Goal: Transaction & Acquisition: Book appointment/travel/reservation

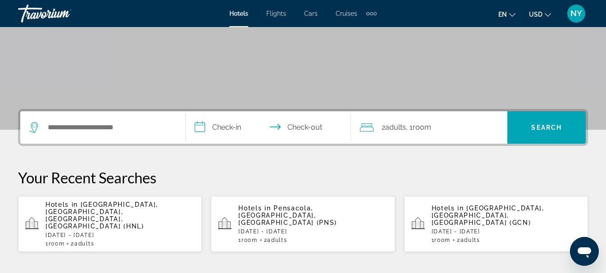
scroll to position [163, 0]
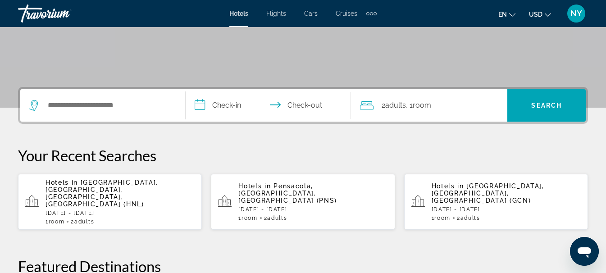
click at [77, 189] on span "[GEOGRAPHIC_DATA], [GEOGRAPHIC_DATA], [GEOGRAPHIC_DATA], [GEOGRAPHIC_DATA] (HNL)" at bounding box center [101, 193] width 113 height 29
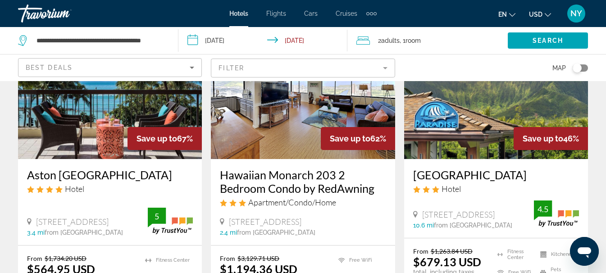
scroll to position [95, 0]
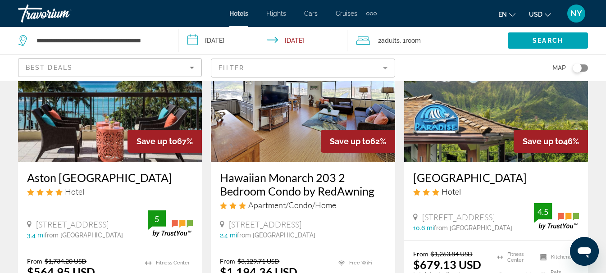
click at [112, 124] on img "Main content" at bounding box center [110, 90] width 184 height 144
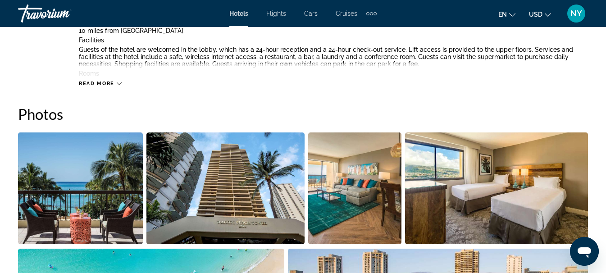
scroll to position [579, 0]
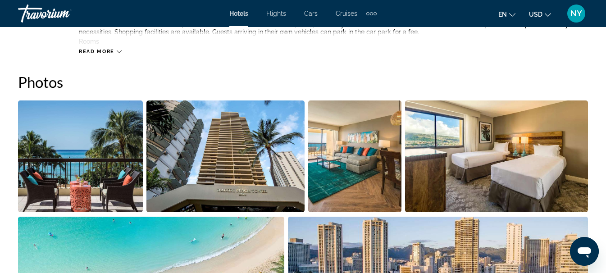
click at [105, 182] on img "Open full-screen image slider" at bounding box center [80, 156] width 125 height 112
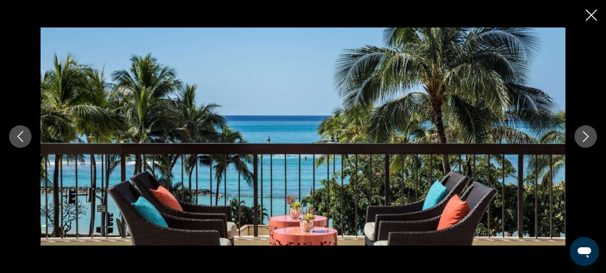
click at [587, 140] on icon "Next image" at bounding box center [585, 136] width 11 height 11
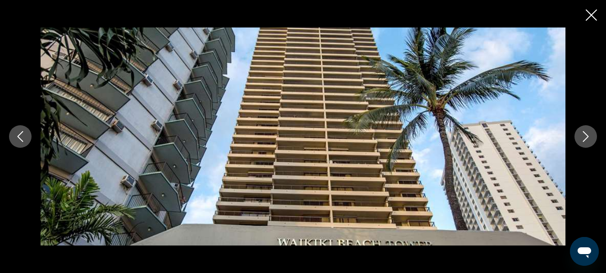
click at [587, 140] on icon "Next image" at bounding box center [585, 136] width 11 height 11
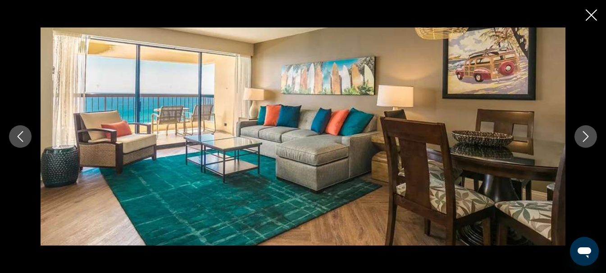
click at [587, 140] on icon "Next image" at bounding box center [585, 136] width 11 height 11
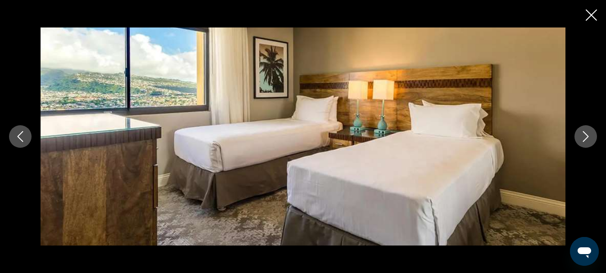
click at [587, 140] on icon "Next image" at bounding box center [585, 136] width 11 height 11
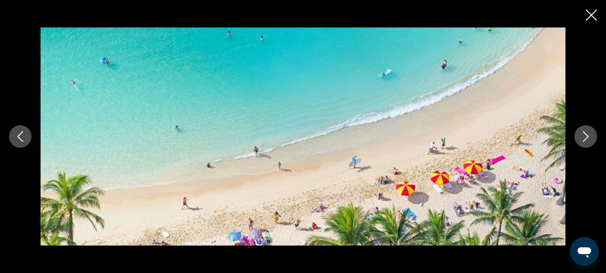
click at [19, 139] on icon "Previous image" at bounding box center [20, 136] width 11 height 11
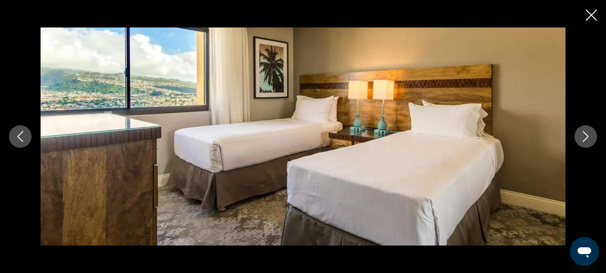
click at [588, 138] on icon "Next image" at bounding box center [585, 136] width 11 height 11
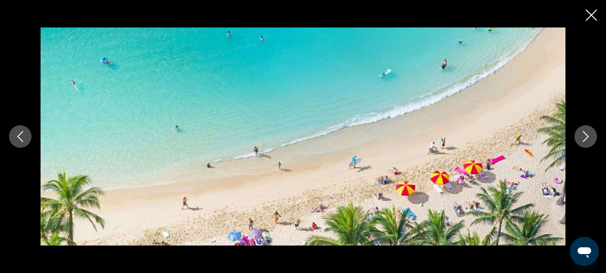
click at [588, 138] on icon "Next image" at bounding box center [585, 136] width 11 height 11
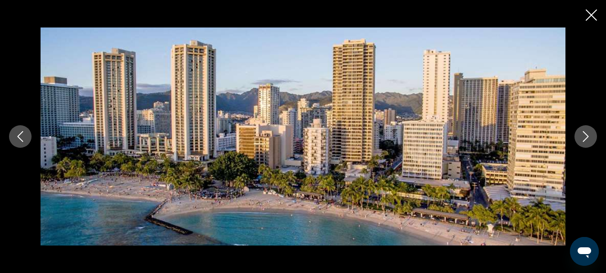
click at [588, 138] on icon "Next image" at bounding box center [585, 136] width 11 height 11
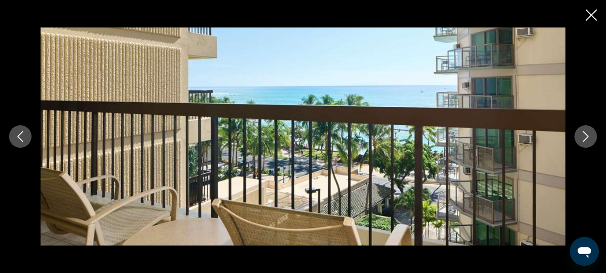
click at [588, 138] on icon "Next image" at bounding box center [585, 136] width 11 height 11
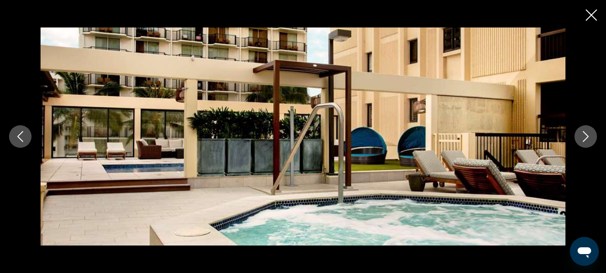
click at [588, 138] on icon "Next image" at bounding box center [585, 136] width 11 height 11
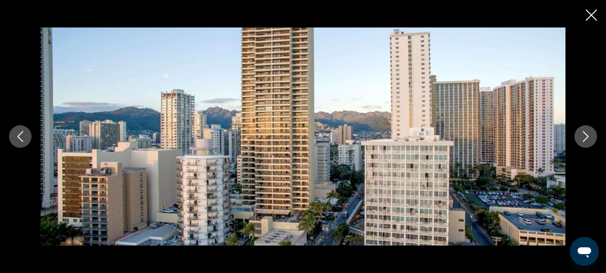
click at [588, 138] on icon "Next image" at bounding box center [585, 136] width 11 height 11
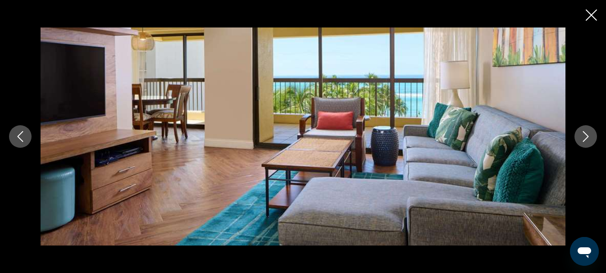
click at [588, 138] on icon "Next image" at bounding box center [585, 136] width 11 height 11
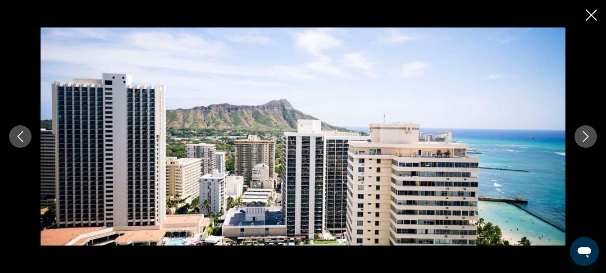
click at [588, 138] on icon "Next image" at bounding box center [585, 136] width 11 height 11
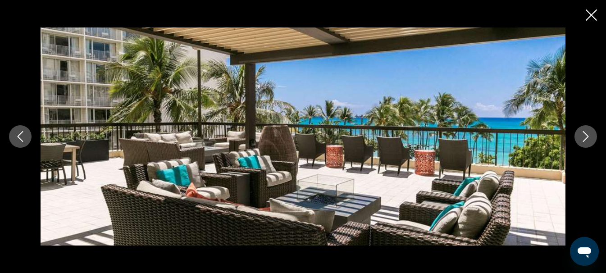
click at [588, 138] on icon "Next image" at bounding box center [585, 136] width 11 height 11
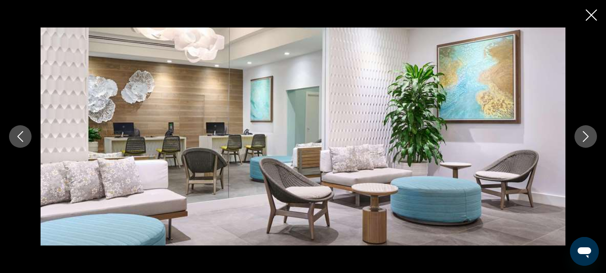
click at [588, 137] on icon "Next image" at bounding box center [585, 136] width 11 height 11
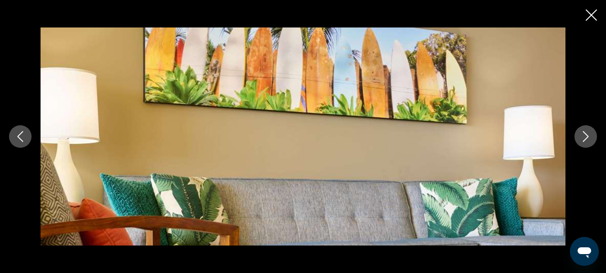
click at [588, 137] on icon "Next image" at bounding box center [585, 136] width 11 height 11
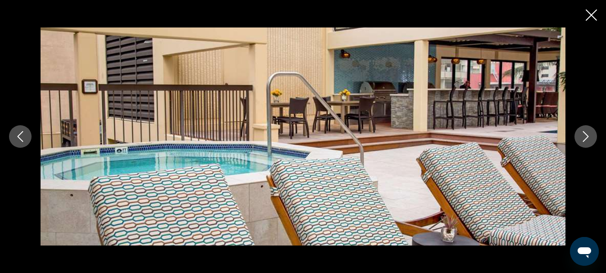
click at [588, 137] on icon "Next image" at bounding box center [585, 136] width 11 height 11
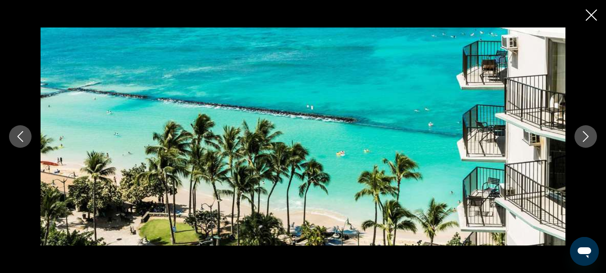
click at [588, 138] on icon "Next image" at bounding box center [585, 136] width 11 height 11
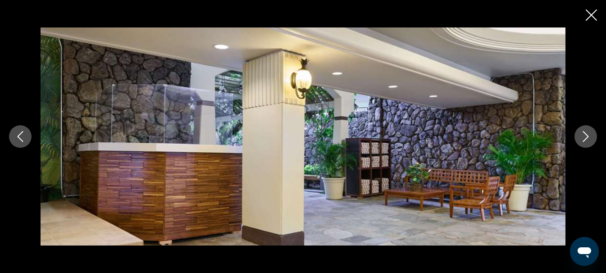
click at [588, 138] on icon "Next image" at bounding box center [585, 136] width 11 height 11
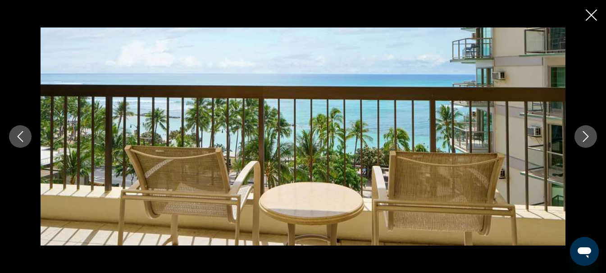
click at [588, 138] on icon "Next image" at bounding box center [585, 136] width 11 height 11
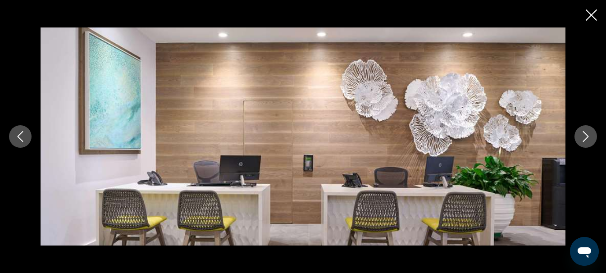
click at [588, 138] on icon "Next image" at bounding box center [585, 136] width 11 height 11
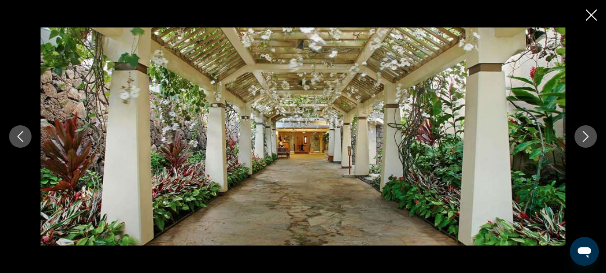
click at [588, 138] on icon "Next image" at bounding box center [585, 136] width 11 height 11
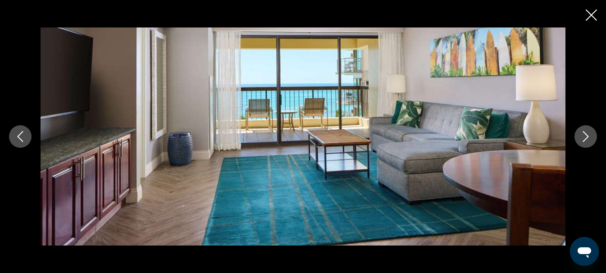
click at [588, 138] on icon "Next image" at bounding box center [585, 136] width 11 height 11
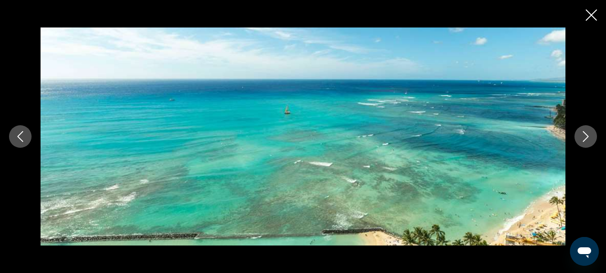
click at [588, 138] on icon "Next image" at bounding box center [585, 136] width 11 height 11
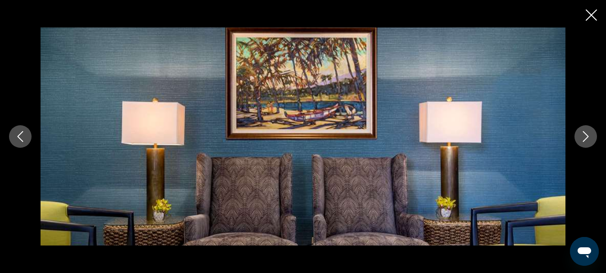
click at [588, 138] on icon "Next image" at bounding box center [585, 136] width 11 height 11
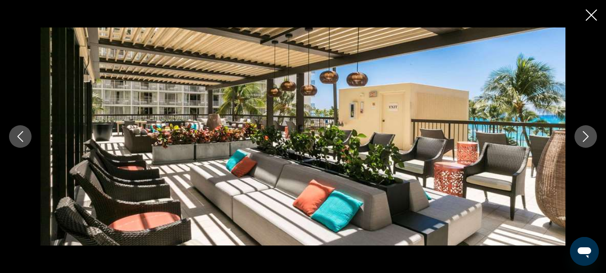
click at [588, 138] on icon "Next image" at bounding box center [585, 136] width 11 height 11
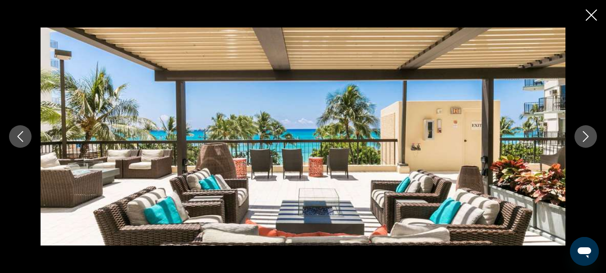
click at [588, 138] on icon "Next image" at bounding box center [585, 136] width 11 height 11
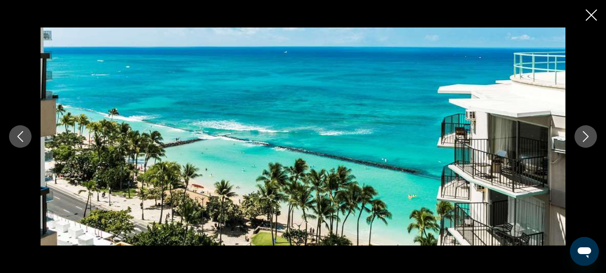
click at [588, 138] on icon "Next image" at bounding box center [585, 136] width 11 height 11
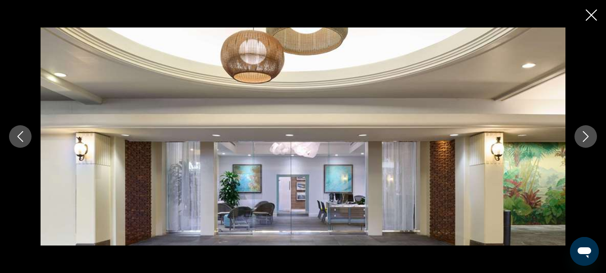
click at [588, 138] on icon "Next image" at bounding box center [585, 136] width 11 height 11
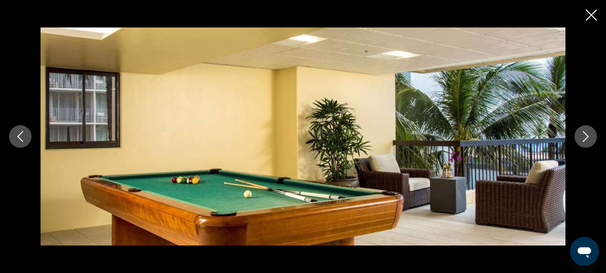
click at [588, 138] on icon "Next image" at bounding box center [585, 136] width 11 height 11
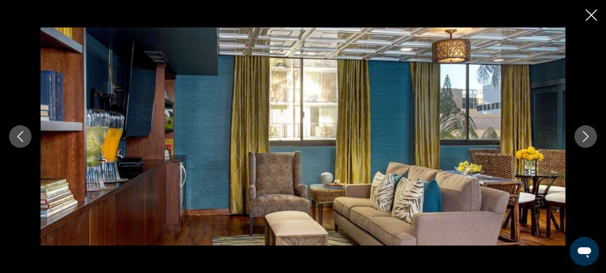
click at [588, 138] on icon "Next image" at bounding box center [585, 136] width 11 height 11
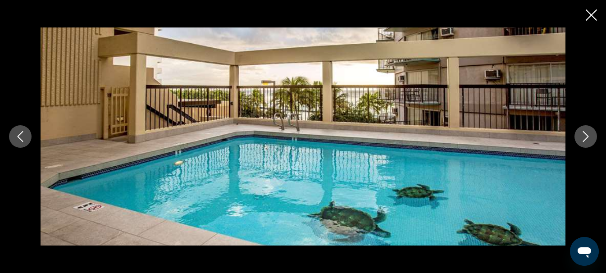
click at [588, 138] on icon "Next image" at bounding box center [585, 136] width 11 height 11
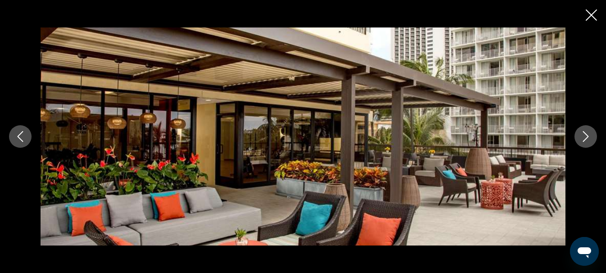
click at [588, 138] on icon "Next image" at bounding box center [585, 136] width 11 height 11
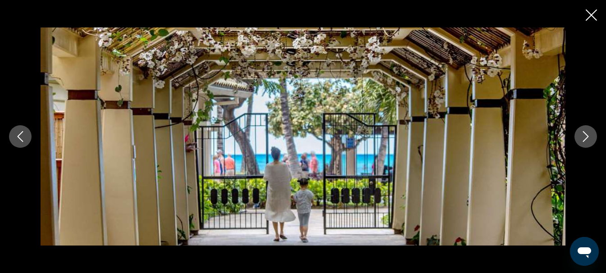
click at [588, 138] on icon "Next image" at bounding box center [585, 136] width 11 height 11
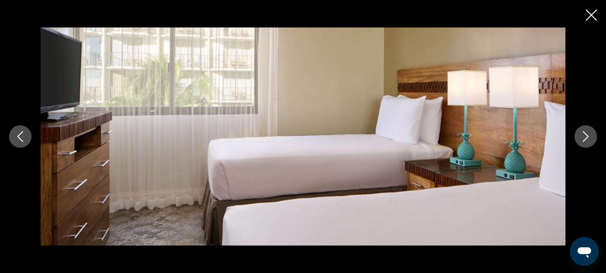
click at [588, 138] on icon "Next image" at bounding box center [585, 136] width 11 height 11
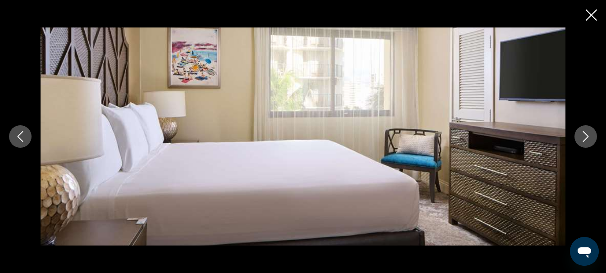
click at [588, 138] on icon "Next image" at bounding box center [585, 136] width 11 height 11
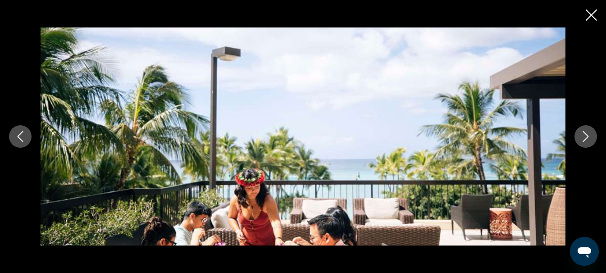
click at [588, 138] on icon "Next image" at bounding box center [585, 136] width 11 height 11
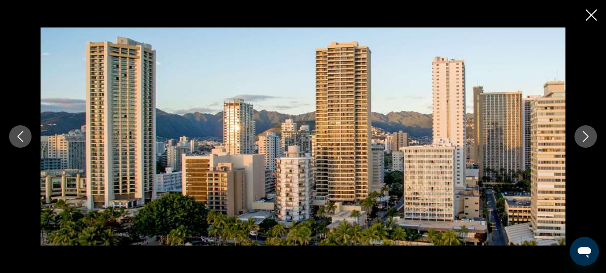
click at [588, 138] on icon "Next image" at bounding box center [585, 136] width 11 height 11
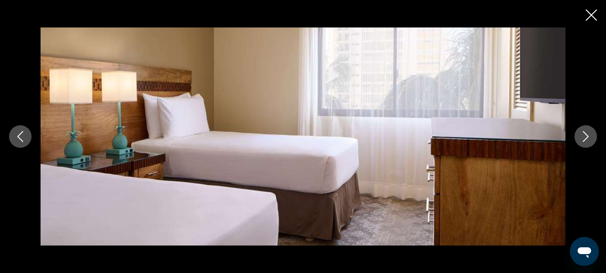
click at [588, 138] on icon "Next image" at bounding box center [585, 136] width 11 height 11
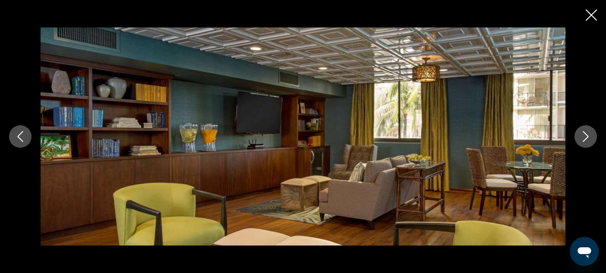
click at [588, 138] on icon "Next image" at bounding box center [585, 136] width 11 height 11
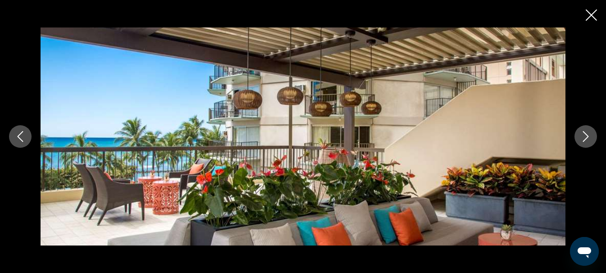
click at [588, 138] on icon "Next image" at bounding box center [585, 136] width 11 height 11
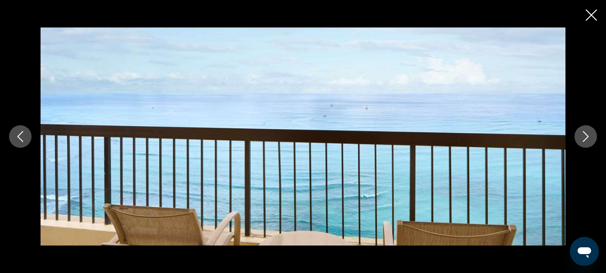
click at [588, 138] on icon "Next image" at bounding box center [585, 136] width 11 height 11
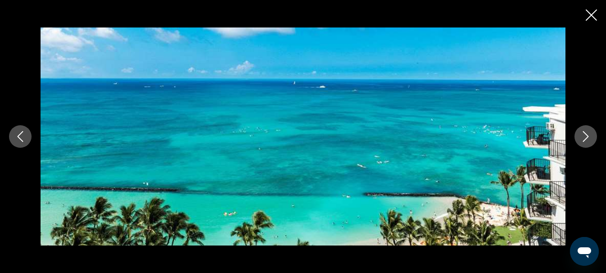
click at [588, 138] on icon "Next image" at bounding box center [585, 136] width 11 height 11
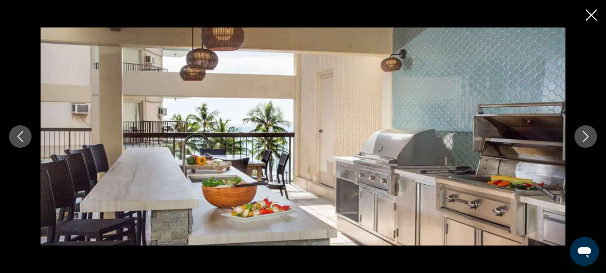
click at [588, 138] on icon "Next image" at bounding box center [585, 136] width 11 height 11
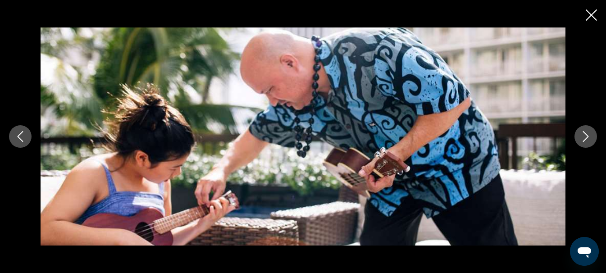
click at [588, 138] on icon "Next image" at bounding box center [585, 136] width 11 height 11
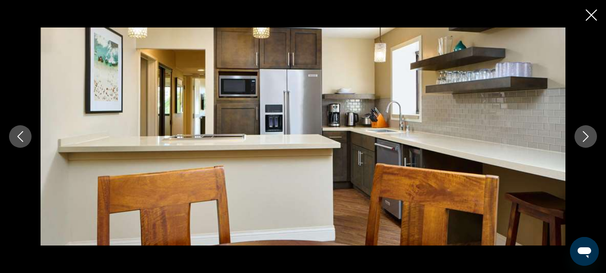
click at [588, 138] on icon "Next image" at bounding box center [585, 136] width 11 height 11
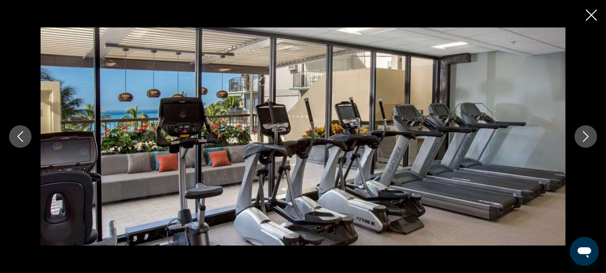
click at [588, 138] on icon "Next image" at bounding box center [585, 136] width 11 height 11
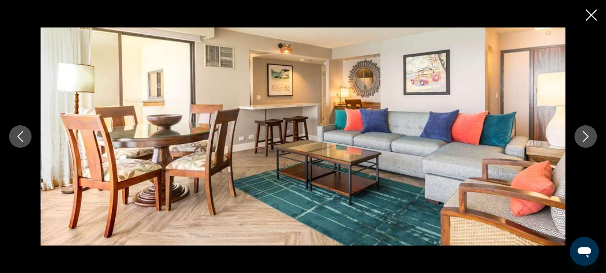
click at [588, 138] on icon "Next image" at bounding box center [585, 136] width 11 height 11
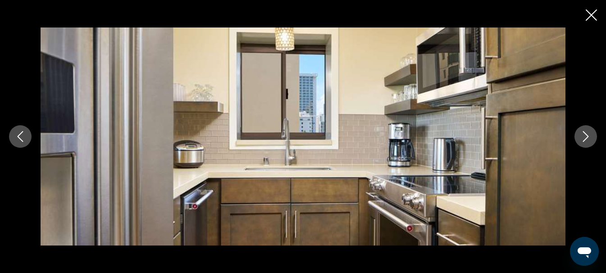
click at [588, 138] on icon "Next image" at bounding box center [585, 136] width 11 height 11
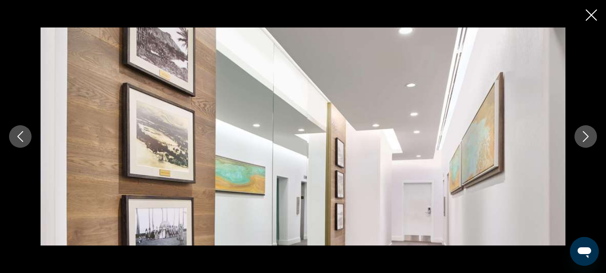
click at [588, 138] on icon "Next image" at bounding box center [585, 136] width 11 height 11
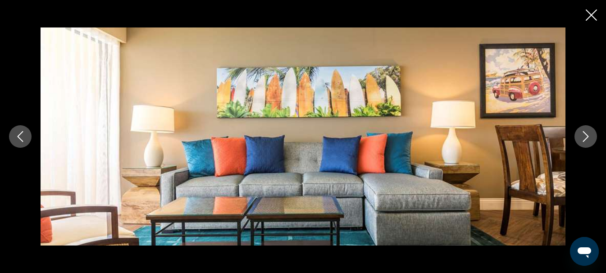
click at [588, 138] on icon "Next image" at bounding box center [585, 136] width 11 height 11
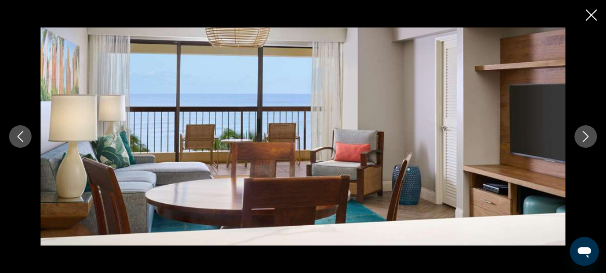
click at [588, 138] on icon "Next image" at bounding box center [585, 136] width 11 height 11
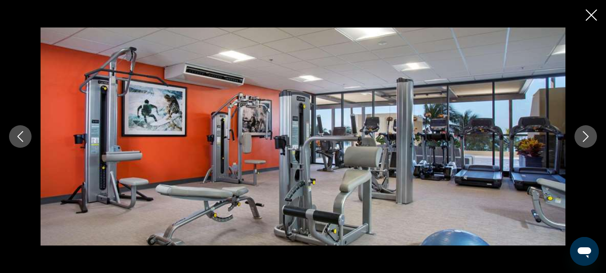
click at [588, 138] on icon "Next image" at bounding box center [585, 136] width 11 height 11
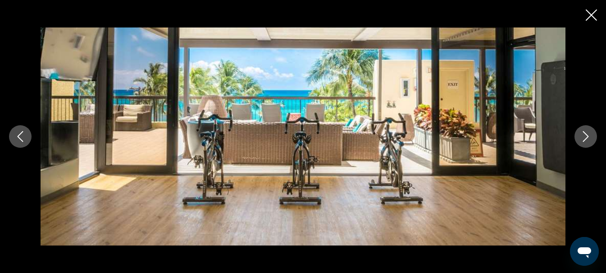
click at [588, 138] on icon "Next image" at bounding box center [585, 136] width 11 height 11
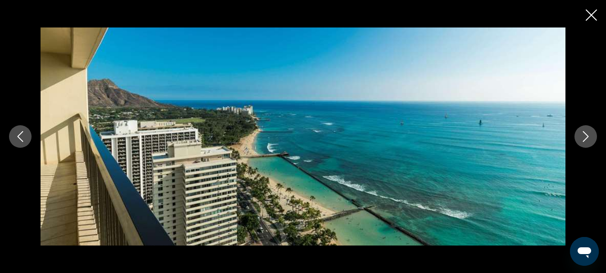
click at [588, 138] on icon "Next image" at bounding box center [585, 136] width 11 height 11
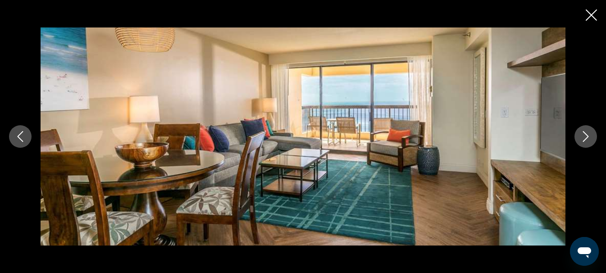
click at [588, 138] on icon "Next image" at bounding box center [585, 136] width 11 height 11
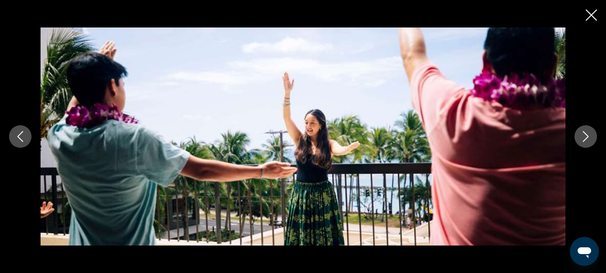
click at [588, 138] on icon "Next image" at bounding box center [585, 136] width 11 height 11
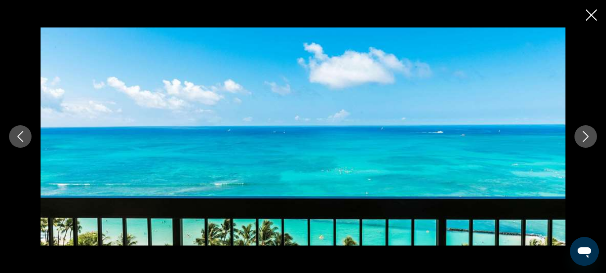
click at [588, 138] on icon "Next image" at bounding box center [585, 136] width 11 height 11
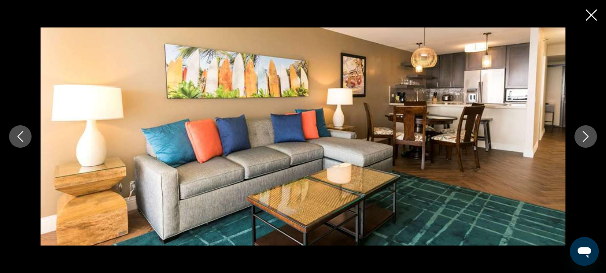
click at [588, 138] on icon "Next image" at bounding box center [585, 136] width 11 height 11
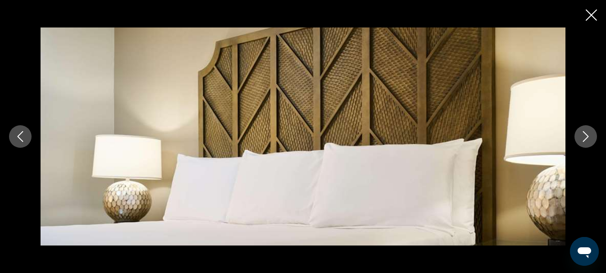
click at [588, 138] on icon "Next image" at bounding box center [585, 136] width 11 height 11
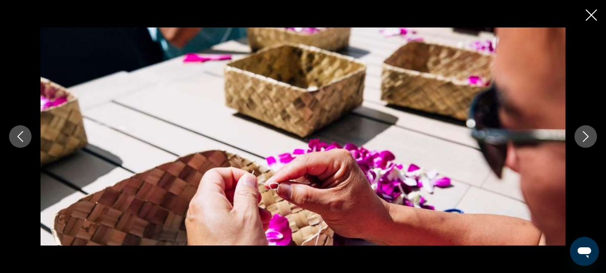
click at [588, 138] on icon "Next image" at bounding box center [585, 136] width 11 height 11
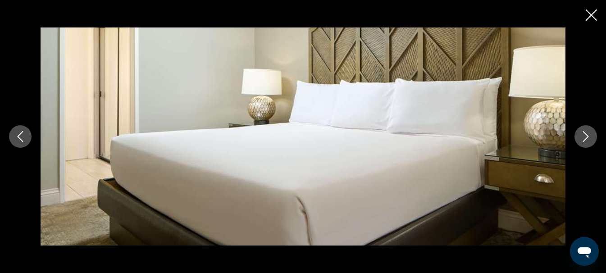
click at [588, 138] on icon "Next image" at bounding box center [585, 136] width 11 height 11
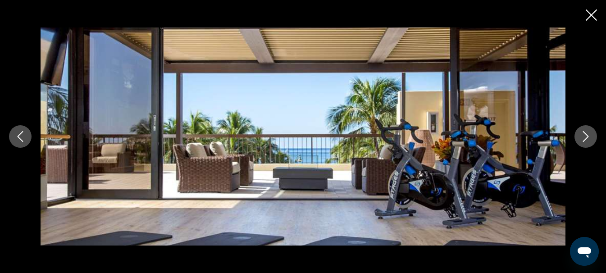
click at [588, 138] on icon "Next image" at bounding box center [585, 136] width 11 height 11
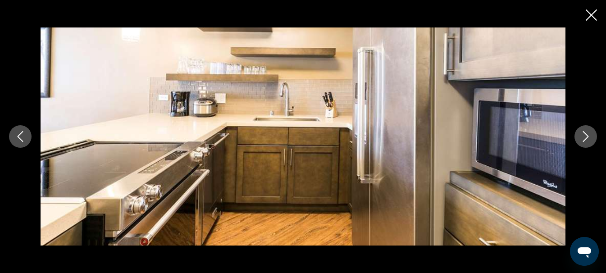
click at [588, 138] on icon "Next image" at bounding box center [585, 136] width 11 height 11
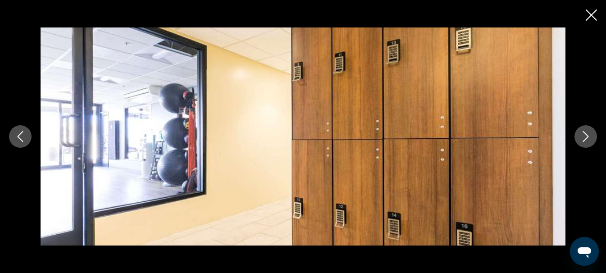
click at [588, 138] on icon "Next image" at bounding box center [585, 136] width 11 height 11
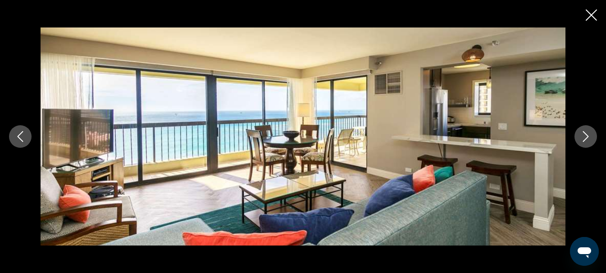
click at [588, 138] on icon "Next image" at bounding box center [585, 136] width 11 height 11
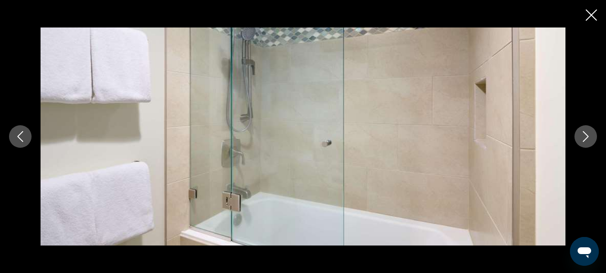
click at [588, 138] on icon "Next image" at bounding box center [585, 136] width 11 height 11
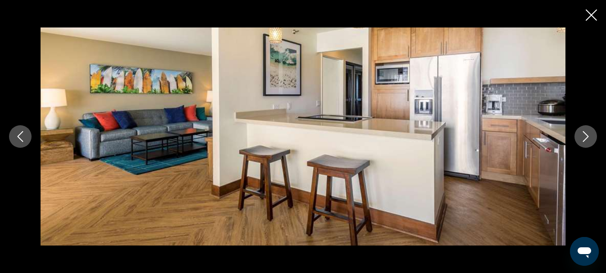
click at [588, 138] on icon "Next image" at bounding box center [585, 136] width 11 height 11
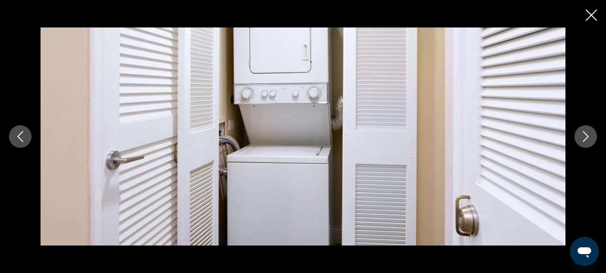
click at [588, 138] on icon "Next image" at bounding box center [585, 136] width 11 height 11
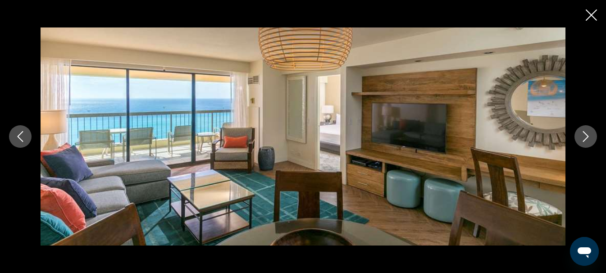
click at [588, 138] on icon "Next image" at bounding box center [585, 136] width 11 height 11
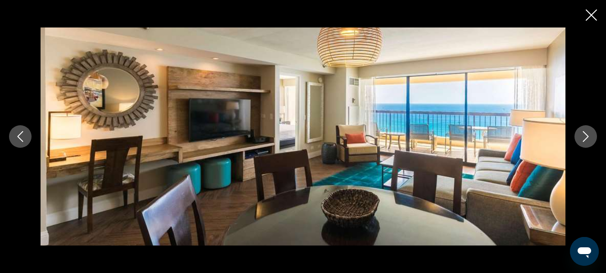
click at [588, 138] on icon "Next image" at bounding box center [585, 136] width 11 height 11
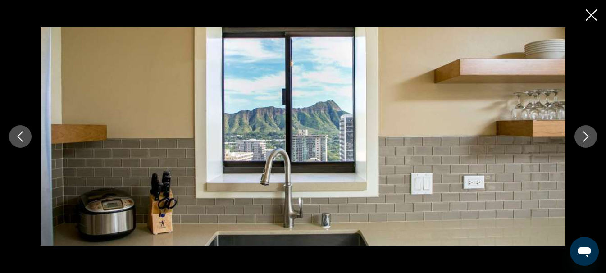
click at [588, 138] on icon "Next image" at bounding box center [585, 136] width 11 height 11
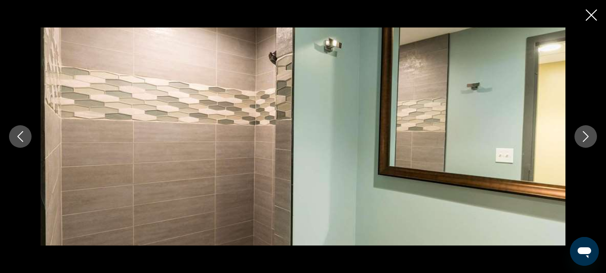
click at [588, 138] on icon "Next image" at bounding box center [585, 136] width 11 height 11
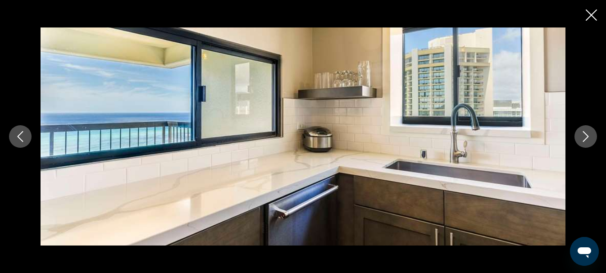
click at [588, 138] on icon "Next image" at bounding box center [585, 136] width 11 height 11
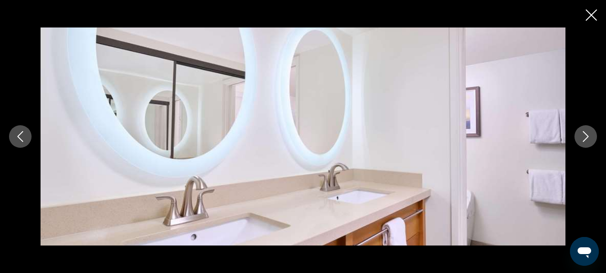
click at [588, 138] on icon "Next image" at bounding box center [585, 136] width 11 height 11
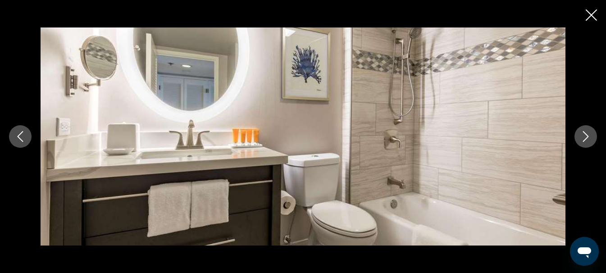
click at [588, 138] on icon "Next image" at bounding box center [585, 136] width 11 height 11
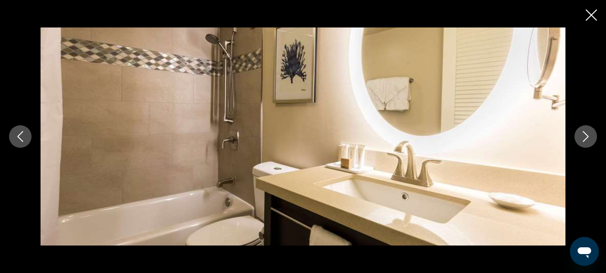
click at [588, 138] on icon "Next image" at bounding box center [585, 136] width 11 height 11
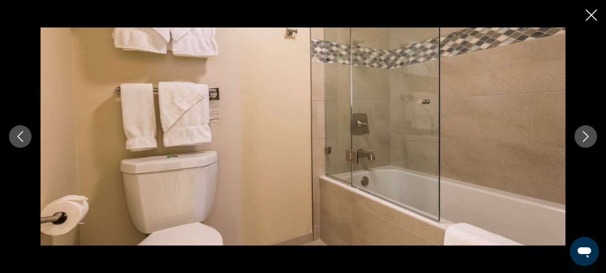
click at [588, 138] on icon "Next image" at bounding box center [585, 136] width 11 height 11
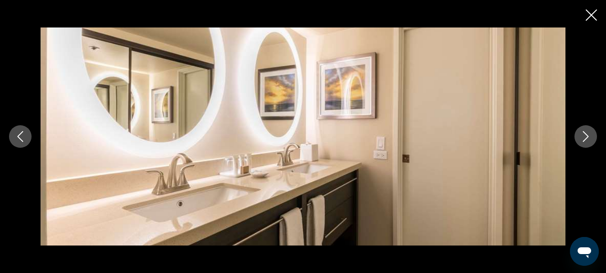
click at [588, 138] on icon "Next image" at bounding box center [585, 136] width 11 height 11
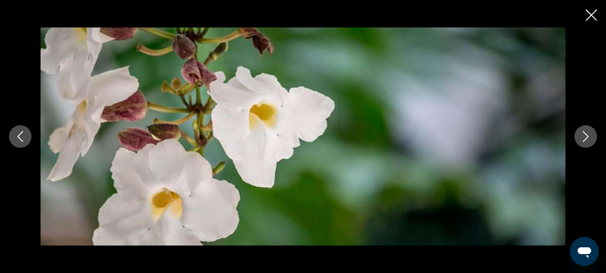
click at [588, 138] on icon "Next image" at bounding box center [585, 136] width 11 height 11
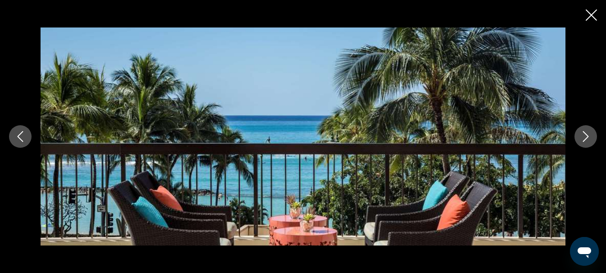
click at [588, 138] on icon "Next image" at bounding box center [585, 136] width 11 height 11
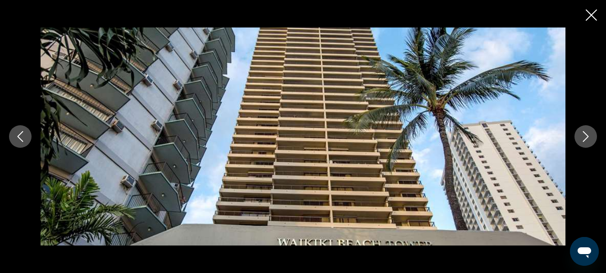
click at [592, 10] on icon "Close slideshow" at bounding box center [591, 14] width 11 height 11
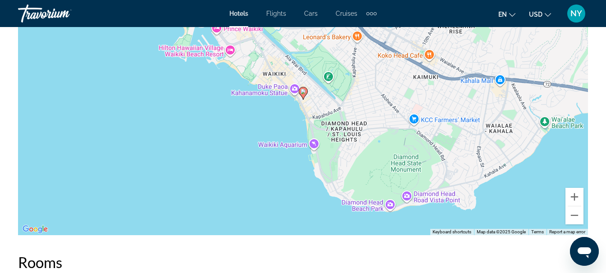
scroll to position [1092, 0]
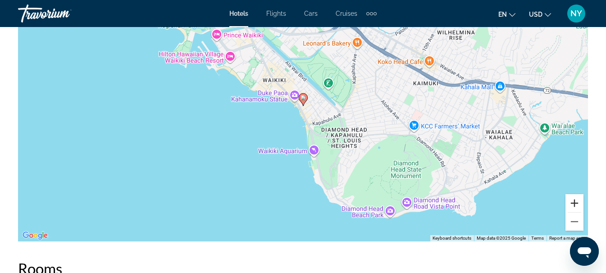
click at [575, 203] on button "Zoom in" at bounding box center [574, 203] width 18 height 18
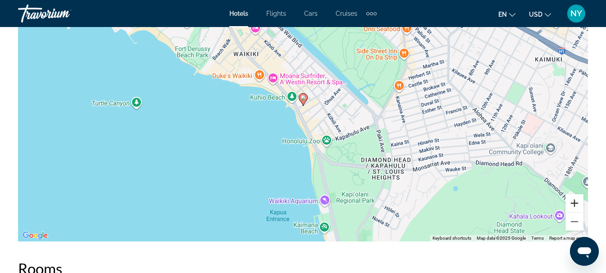
click at [575, 203] on button "Zoom in" at bounding box center [574, 203] width 18 height 18
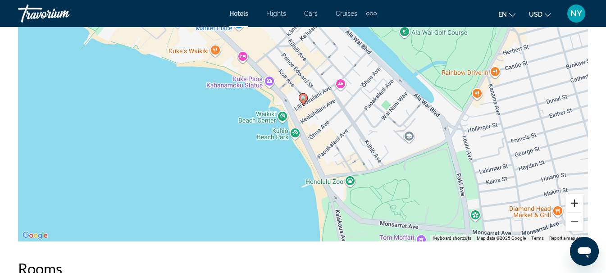
click at [575, 203] on button "Zoom in" at bounding box center [574, 203] width 18 height 18
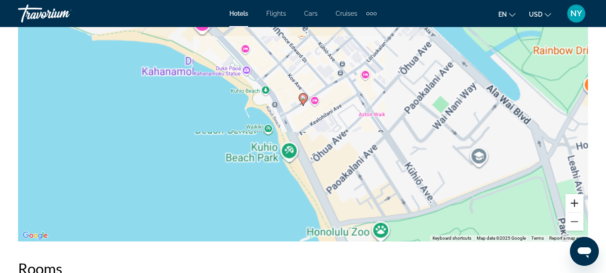
click at [575, 203] on button "Zoom in" at bounding box center [574, 203] width 18 height 18
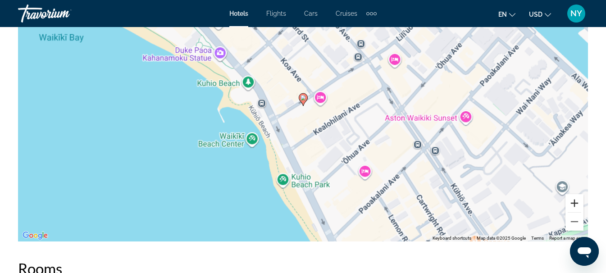
click at [575, 203] on button "Zoom in" at bounding box center [574, 203] width 18 height 18
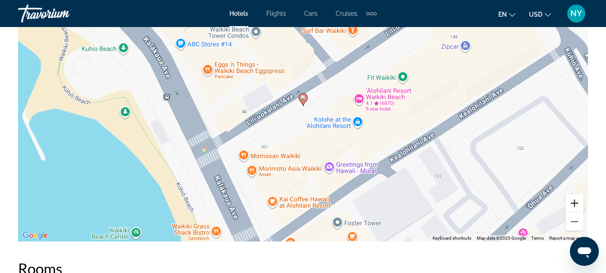
click at [575, 203] on button "Zoom in" at bounding box center [574, 203] width 18 height 18
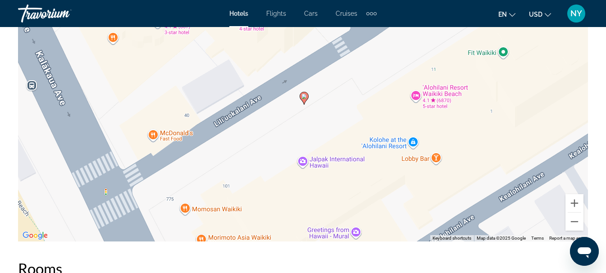
click at [305, 187] on div "To activate drag with keyboard, press Alt + Enter. Once in keyboard drag state,…" at bounding box center [303, 106] width 570 height 270
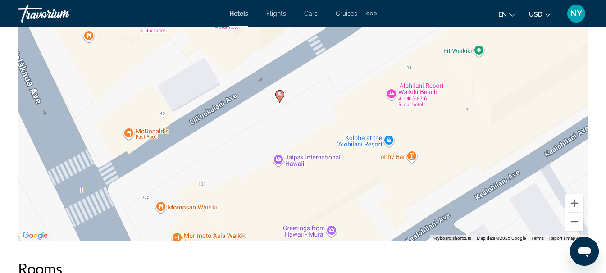
drag, startPoint x: 340, startPoint y: 106, endPoint x: 316, endPoint y: 105, distance: 24.3
click at [316, 105] on div "To activate drag with keyboard, press Alt + Enter. Once in keyboard drag state,…" at bounding box center [303, 106] width 570 height 270
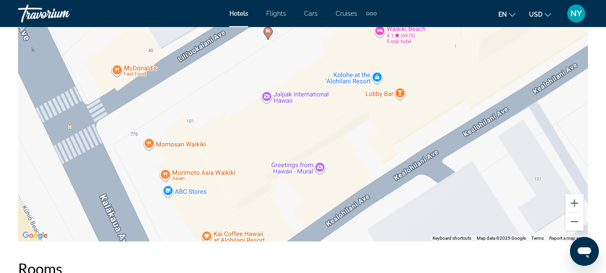
drag, startPoint x: 323, startPoint y: 175, endPoint x: 310, endPoint y: 108, distance: 68.3
click at [310, 108] on div "To activate drag with keyboard, press Alt + Enter. Once in keyboard drag state,…" at bounding box center [303, 106] width 570 height 270
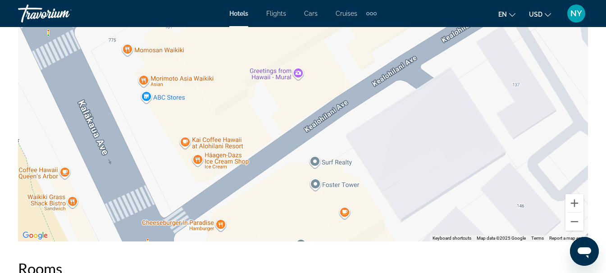
drag, startPoint x: 301, startPoint y: 205, endPoint x: 279, endPoint y: 108, distance: 99.8
click at [279, 108] on div "To activate drag with keyboard, press Alt + Enter. Once in keyboard drag state,…" at bounding box center [303, 106] width 570 height 270
click at [285, 207] on div "To activate drag with keyboard, press Alt + Enter. Once in keyboard drag state,…" at bounding box center [303, 106] width 570 height 270
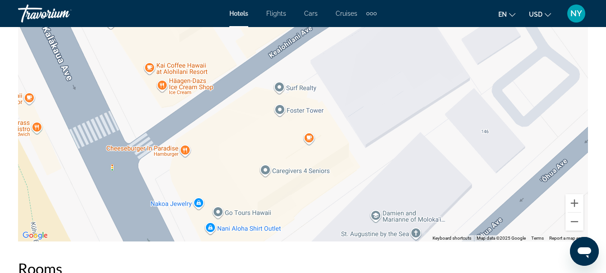
drag, startPoint x: 285, startPoint y: 207, endPoint x: 249, endPoint y: 131, distance: 84.2
click at [249, 131] on div "To activate drag with keyboard, press Alt + Enter. Once in keyboard drag state,…" at bounding box center [303, 106] width 570 height 270
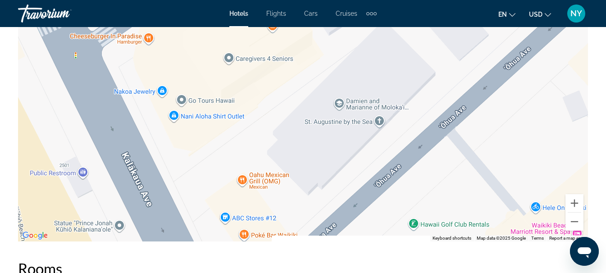
drag, startPoint x: 266, startPoint y: 184, endPoint x: 228, endPoint y: 69, distance: 120.9
click at [228, 69] on div "To activate drag with keyboard, press Alt + Enter. Once in keyboard drag state,…" at bounding box center [303, 106] width 570 height 270
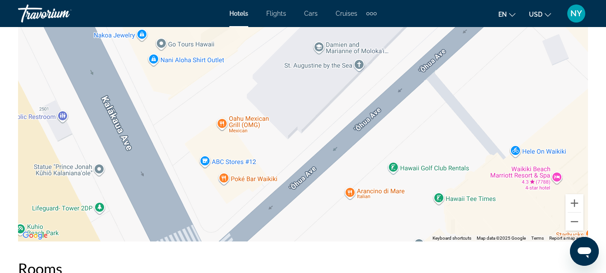
drag, startPoint x: 252, startPoint y: 163, endPoint x: 231, endPoint y: 106, distance: 60.8
click at [231, 106] on div "Main content" at bounding box center [303, 106] width 570 height 270
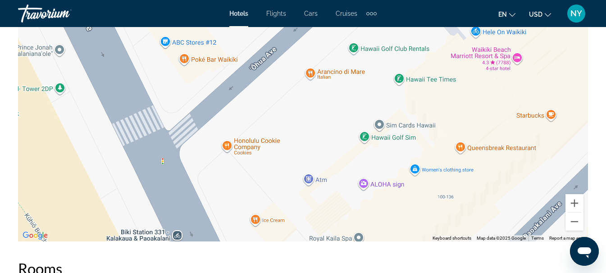
drag, startPoint x: 262, startPoint y: 207, endPoint x: 222, endPoint y: 86, distance: 127.1
click at [222, 86] on div "Main content" at bounding box center [303, 106] width 570 height 270
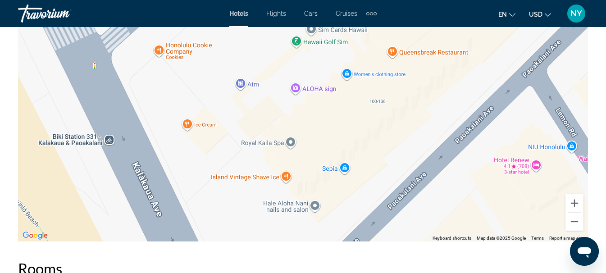
drag, startPoint x: 243, startPoint y: 176, endPoint x: 174, endPoint y: 79, distance: 118.5
click at [174, 79] on div "Main content" at bounding box center [303, 106] width 570 height 270
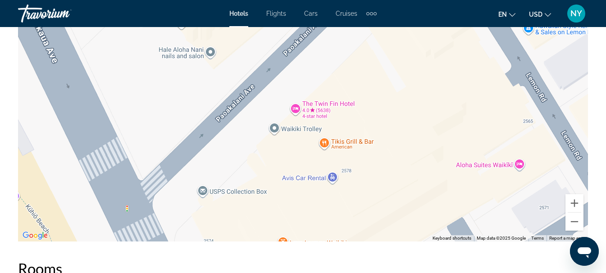
drag, startPoint x: 241, startPoint y: 201, endPoint x: 136, endPoint y: 47, distance: 186.5
click at [136, 47] on div "Main content" at bounding box center [303, 106] width 570 height 270
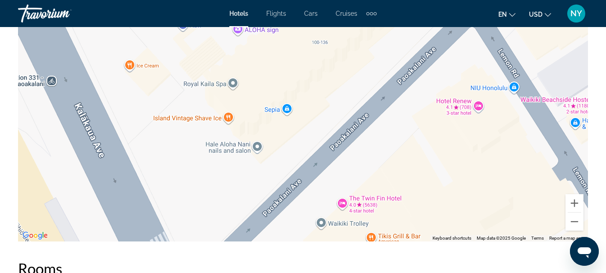
drag, startPoint x: 256, startPoint y: 132, endPoint x: 306, endPoint y: 233, distance: 112.6
click at [306, 233] on div "Main content" at bounding box center [303, 106] width 570 height 270
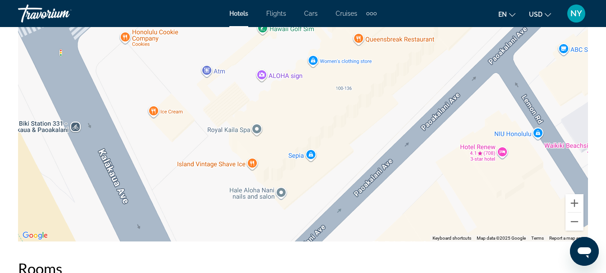
drag, startPoint x: 237, startPoint y: 176, endPoint x: 263, endPoint y: 227, distance: 57.2
click at [263, 227] on div "Main content" at bounding box center [303, 106] width 570 height 270
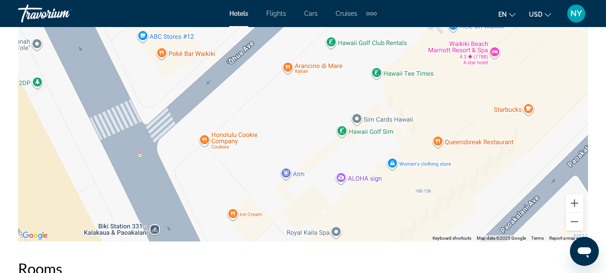
drag, startPoint x: 186, startPoint y: 148, endPoint x: 274, endPoint y: 262, distance: 144.3
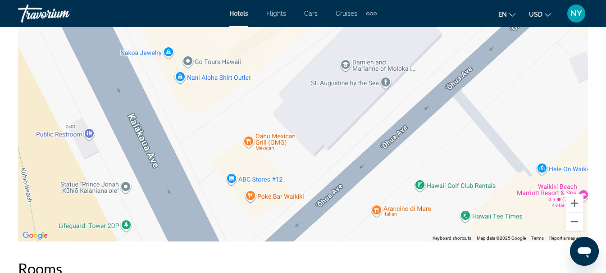
drag, startPoint x: 158, startPoint y: 77, endPoint x: 240, endPoint y: 212, distance: 158.3
click at [240, 212] on div "Main content" at bounding box center [303, 106] width 570 height 270
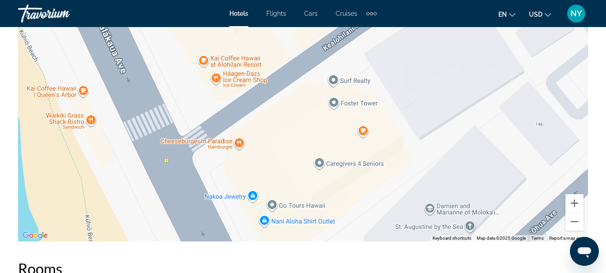
drag, startPoint x: 202, startPoint y: 117, endPoint x: 287, endPoint y: 261, distance: 166.6
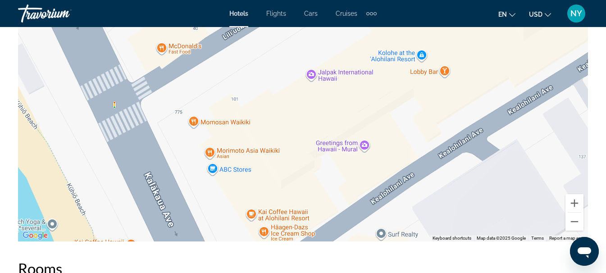
drag, startPoint x: 270, startPoint y: 110, endPoint x: 321, endPoint y: 267, distance: 164.7
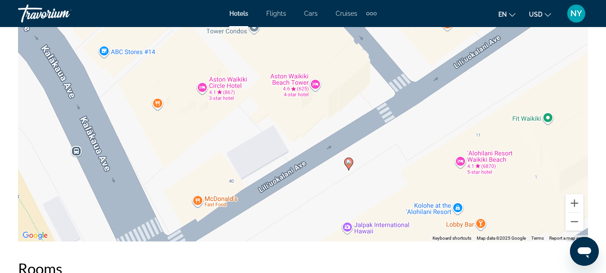
drag, startPoint x: 276, startPoint y: 102, endPoint x: 313, endPoint y: 256, distance: 158.8
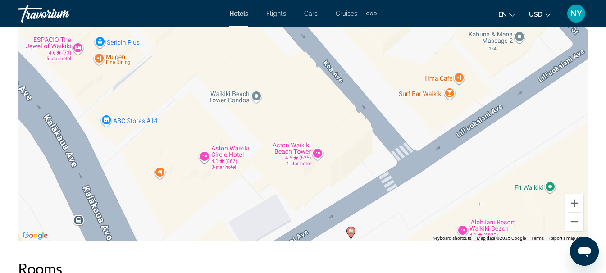
drag, startPoint x: 309, startPoint y: 214, endPoint x: 311, endPoint y: 282, distance: 68.0
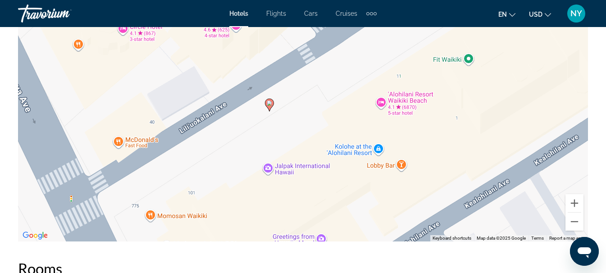
drag, startPoint x: 429, startPoint y: 200, endPoint x: 343, endPoint y: 70, distance: 156.4
click at [343, 70] on div "To activate drag with keyboard, press Alt + Enter. Once in keyboard drag state,…" at bounding box center [303, 106] width 570 height 270
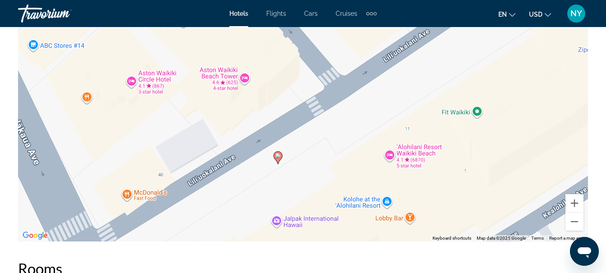
drag, startPoint x: 343, startPoint y: 70, endPoint x: 352, endPoint y: 125, distance: 55.6
click at [352, 125] on div "To activate drag with keyboard, press Alt + Enter. Once in keyboard drag state,…" at bounding box center [303, 106] width 570 height 270
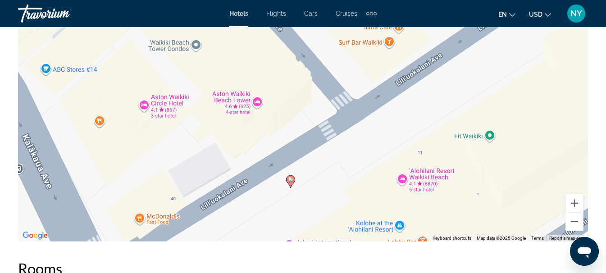
drag, startPoint x: 261, startPoint y: 104, endPoint x: 276, endPoint y: 133, distance: 32.6
click at [276, 133] on div "To activate drag with keyboard, press Alt + Enter. Once in keyboard drag state,…" at bounding box center [303, 106] width 570 height 270
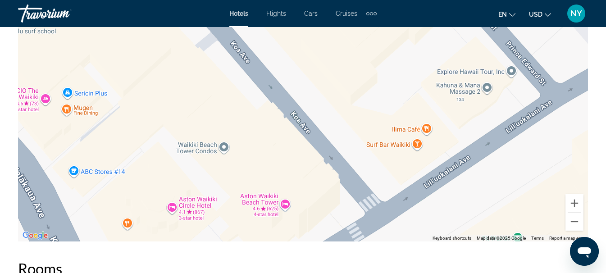
drag, startPoint x: 255, startPoint y: 132, endPoint x: 285, endPoint y: 239, distance: 110.8
click at [285, 239] on div "To activate drag with keyboard, press Alt + Enter. Once in keyboard drag state,…" at bounding box center [303, 106] width 570 height 270
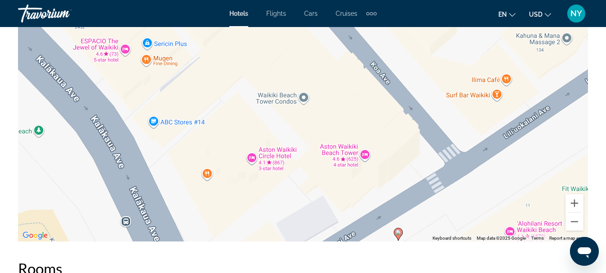
drag, startPoint x: 181, startPoint y: 176, endPoint x: 264, endPoint y: 129, distance: 95.4
click at [264, 129] on div "To activate drag with keyboard, press Alt + Enter. Once in keyboard drag state,…" at bounding box center [303, 106] width 570 height 270
click at [573, 222] on button "Zoom out" at bounding box center [574, 222] width 18 height 18
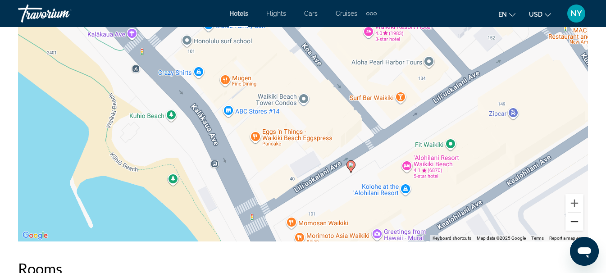
click at [575, 218] on button "Zoom out" at bounding box center [574, 222] width 18 height 18
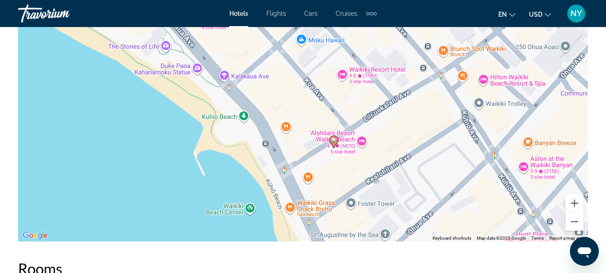
drag, startPoint x: 351, startPoint y: 232, endPoint x: 358, endPoint y: 240, distance: 10.2
click at [358, 240] on div "To activate drag with keyboard, press Alt + Enter. Once in keyboard drag state,…" at bounding box center [303, 106] width 570 height 270
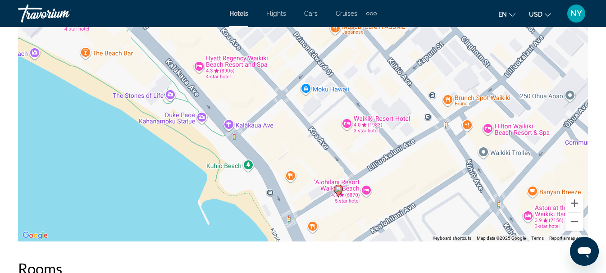
drag, startPoint x: 382, startPoint y: 143, endPoint x: 386, endPoint y: 193, distance: 50.7
click at [386, 193] on div "To activate drag with keyboard, press Alt + Enter. Once in keyboard drag state,…" at bounding box center [303, 106] width 570 height 270
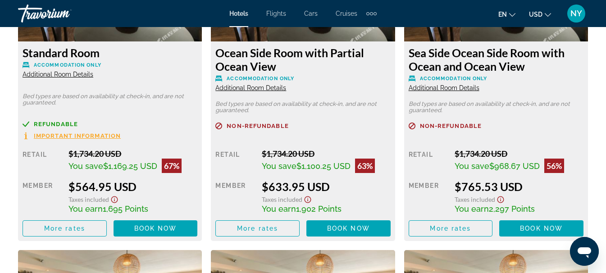
scroll to position [1510, 0]
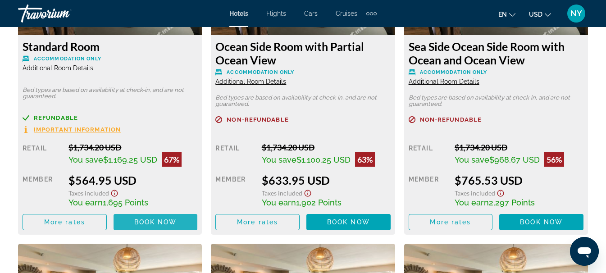
click at [151, 220] on span "Book now" at bounding box center [155, 221] width 43 height 7
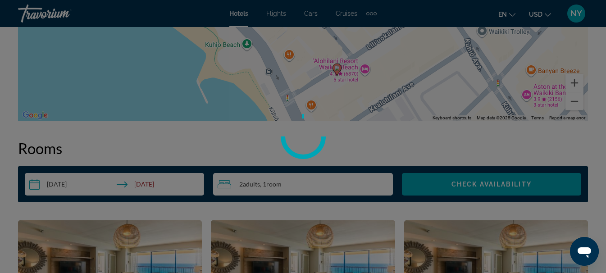
scroll to position [1200, 0]
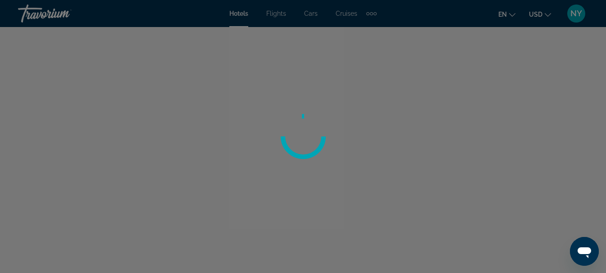
drag, startPoint x: 609, startPoint y: 122, endPoint x: 610, endPoint y: 116, distance: 5.6
click at [606, 116] on html "Skip to main content Hotels Flights Cars Cruises Activities Hotels Flights Cars…" at bounding box center [303, 136] width 606 height 273
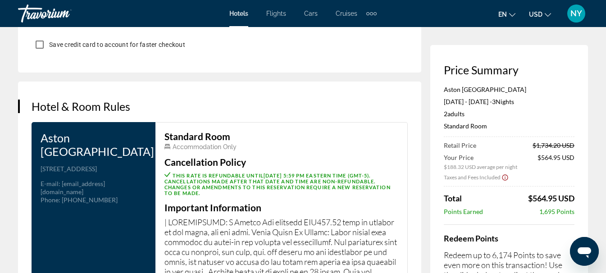
scroll to position [1108, 0]
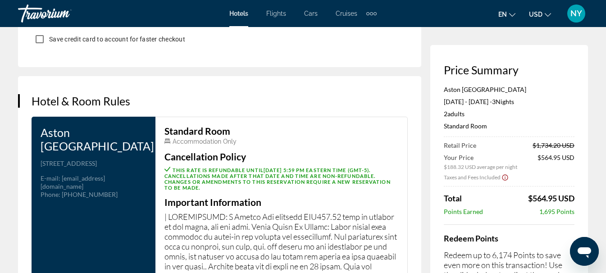
drag, startPoint x: 604, startPoint y: 198, endPoint x: 604, endPoint y: 204, distance: 6.3
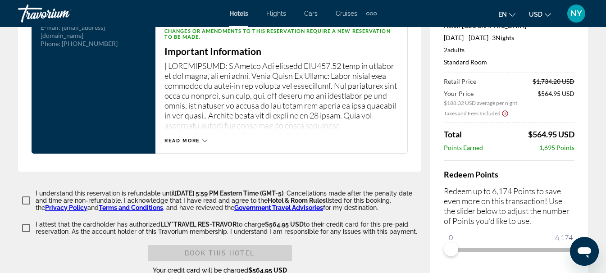
scroll to position [1279, 0]
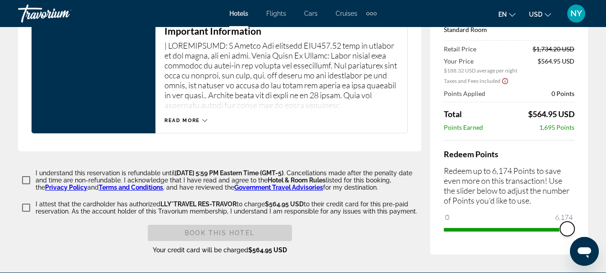
drag, startPoint x: 448, startPoint y: 216, endPoint x: 613, endPoint y: 226, distance: 165.6
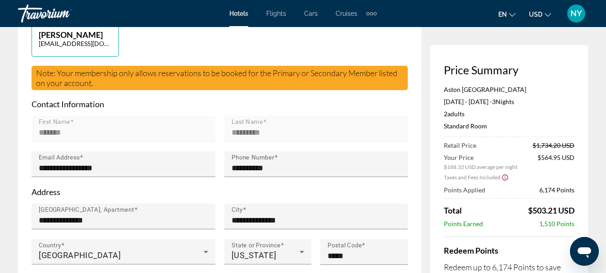
scroll to position [0, 0]
